Goal: Transaction & Acquisition: Purchase product/service

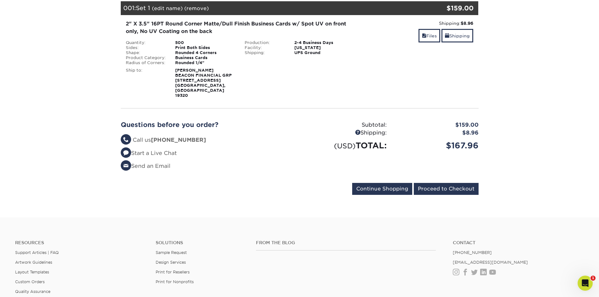
scroll to position [63, 0]
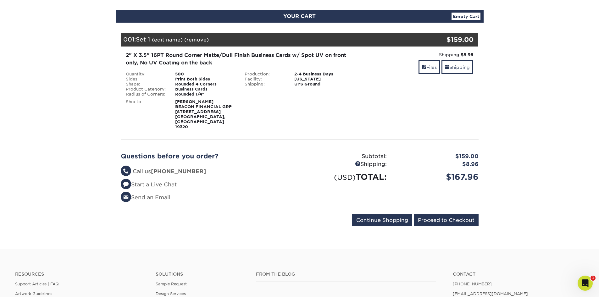
click at [166, 40] on link "(edit name)" at bounding box center [167, 40] width 31 height 6
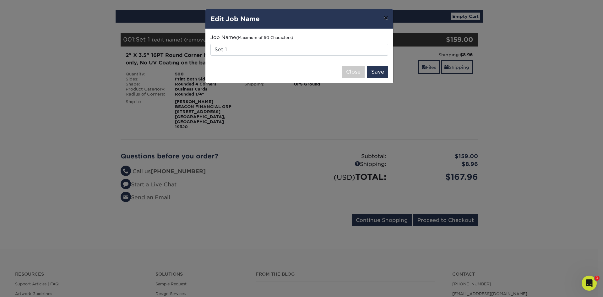
click at [388, 14] on button "×" at bounding box center [386, 18] width 14 height 18
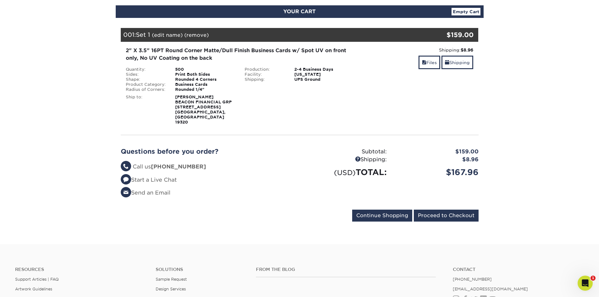
scroll to position [31, 0]
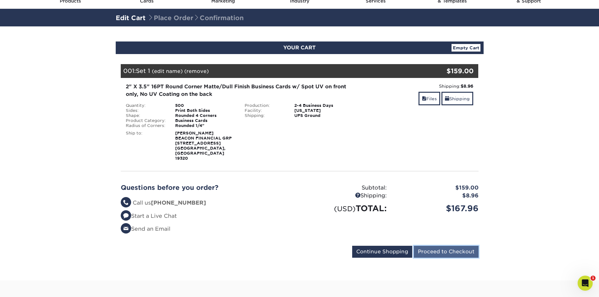
click at [434, 246] on input "Proceed to Checkout" at bounding box center [446, 252] width 65 height 12
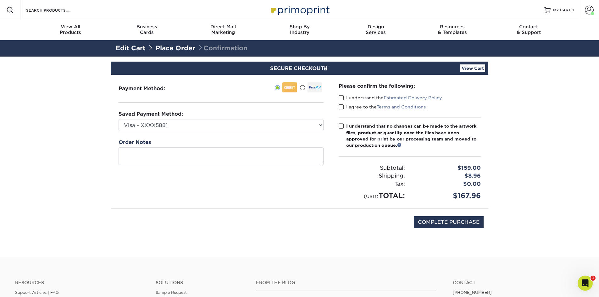
click at [340, 98] on span at bounding box center [340, 98] width 5 height 6
click at [0, 0] on input "I understand the Estimated Delivery Policy" at bounding box center [0, 0] width 0 height 0
click at [339, 104] on label "I agree to the Terms and Conditions" at bounding box center [381, 107] width 87 height 6
click at [0, 0] on input "I agree to the Terms and Conditions" at bounding box center [0, 0] width 0 height 0
click at [341, 124] on span at bounding box center [340, 126] width 5 height 6
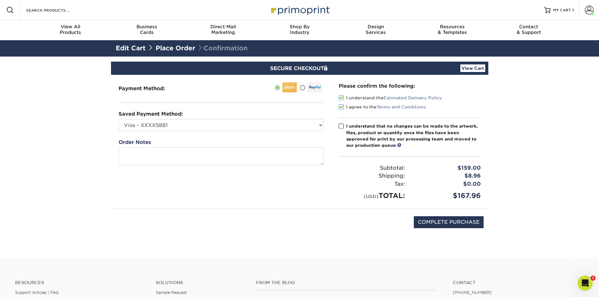
click at [0, 0] on input "I understand that no changes can be made to the artwork, files, product or quan…" at bounding box center [0, 0] width 0 height 0
click at [136, 50] on link "Edit Cart" at bounding box center [131, 48] width 30 height 8
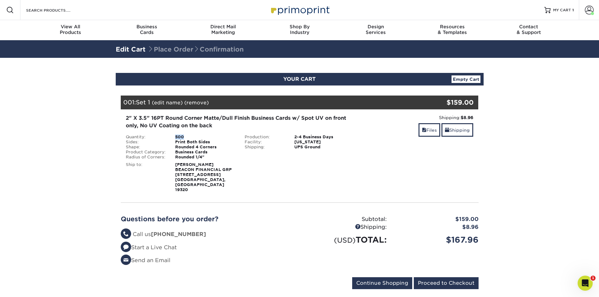
drag, startPoint x: 172, startPoint y: 136, endPoint x: 277, endPoint y: 164, distance: 108.4
click at [191, 139] on div "500" at bounding box center [204, 137] width 69 height 5
click at [289, 168] on div "Blind Ship:" at bounding box center [299, 176] width 119 height 33
